Goal: Information Seeking & Learning: Find specific fact

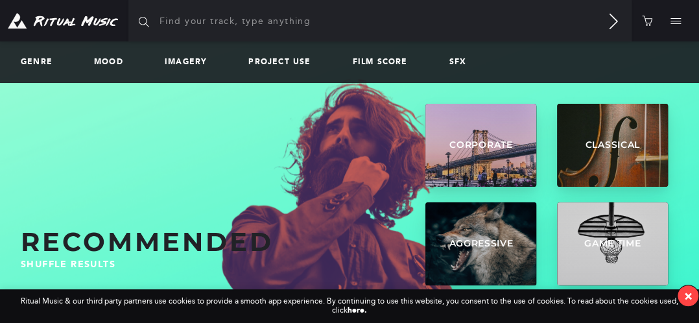
click at [321, 22] on input "text" at bounding box center [379, 21] width 503 height 42
type input "[PERSON_NAME]"
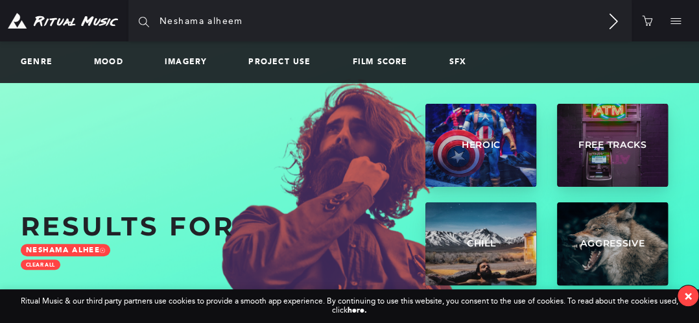
type input "Neshama alheem"
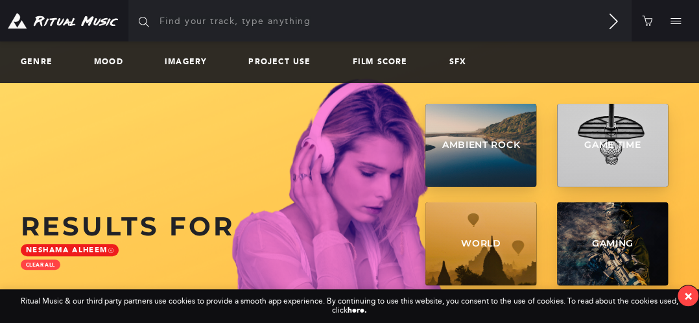
click at [46, 248] on link "neshama alheem" at bounding box center [70, 250] width 98 height 12
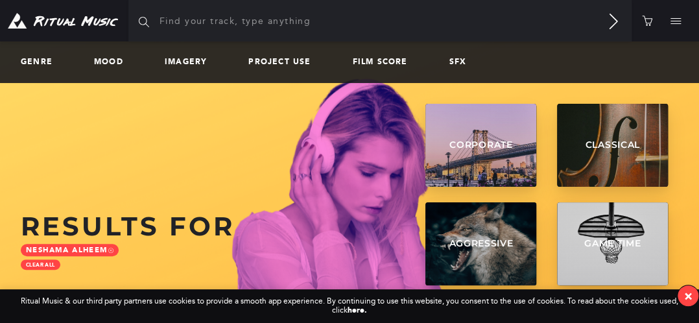
click at [302, 28] on input "text" at bounding box center [379, 21] width 503 height 42
type input "neshama alheem event"
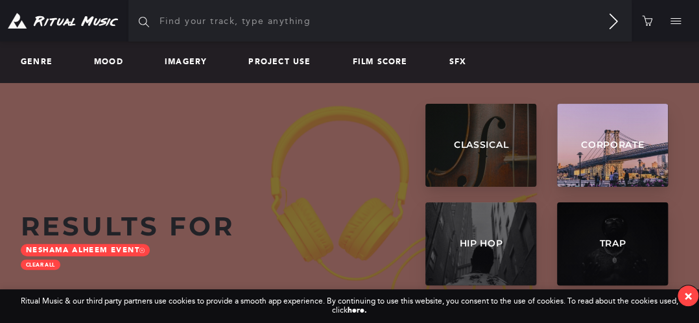
scroll to position [60, 0]
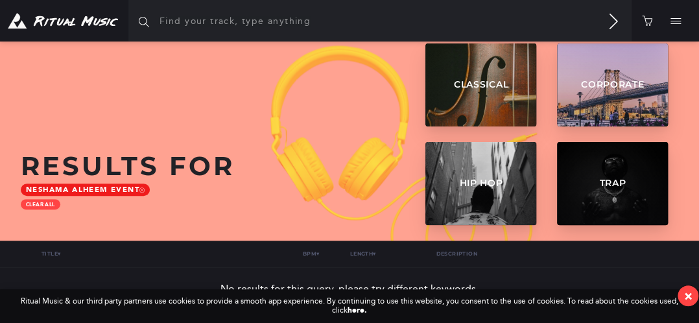
click at [71, 190] on link "neshama alheem event" at bounding box center [85, 190] width 129 height 12
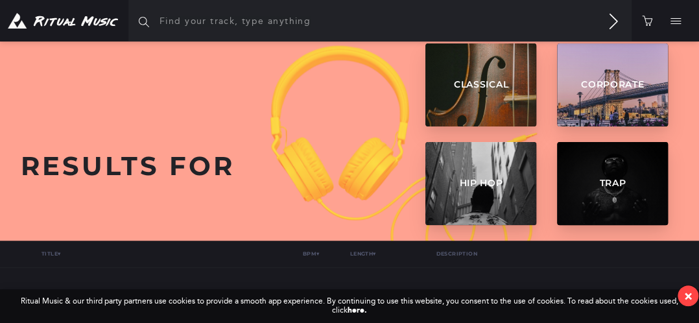
click at [71, 190] on div "Results for neshama alheem event clear all Classical 164 TRACKS Classical “I wa…" at bounding box center [350, 126] width 658 height 166
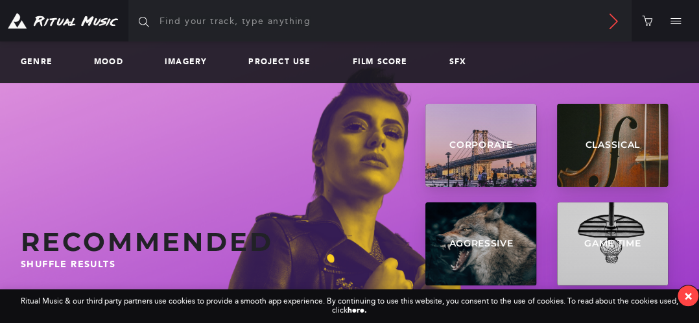
click at [615, 15] on icon at bounding box center [614, 22] width 16 height 16
click at [36, 54] on div "Genre Mood Imagery Project Use Film Score SFX" at bounding box center [349, 63] width 699 height 42
click at [38, 61] on link "Genre" at bounding box center [42, 62] width 42 height 9
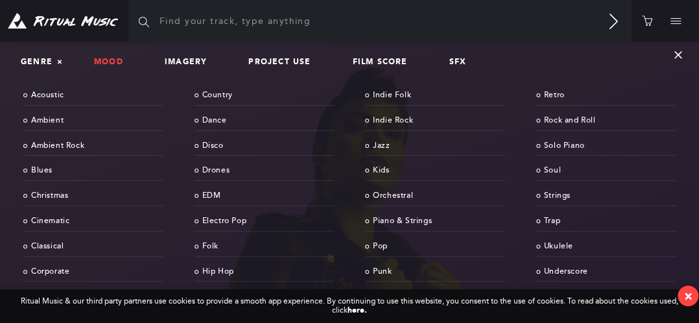
click at [106, 60] on link "Mood" at bounding box center [114, 62] width 40 height 9
